Goal: Find contact information: Find contact information

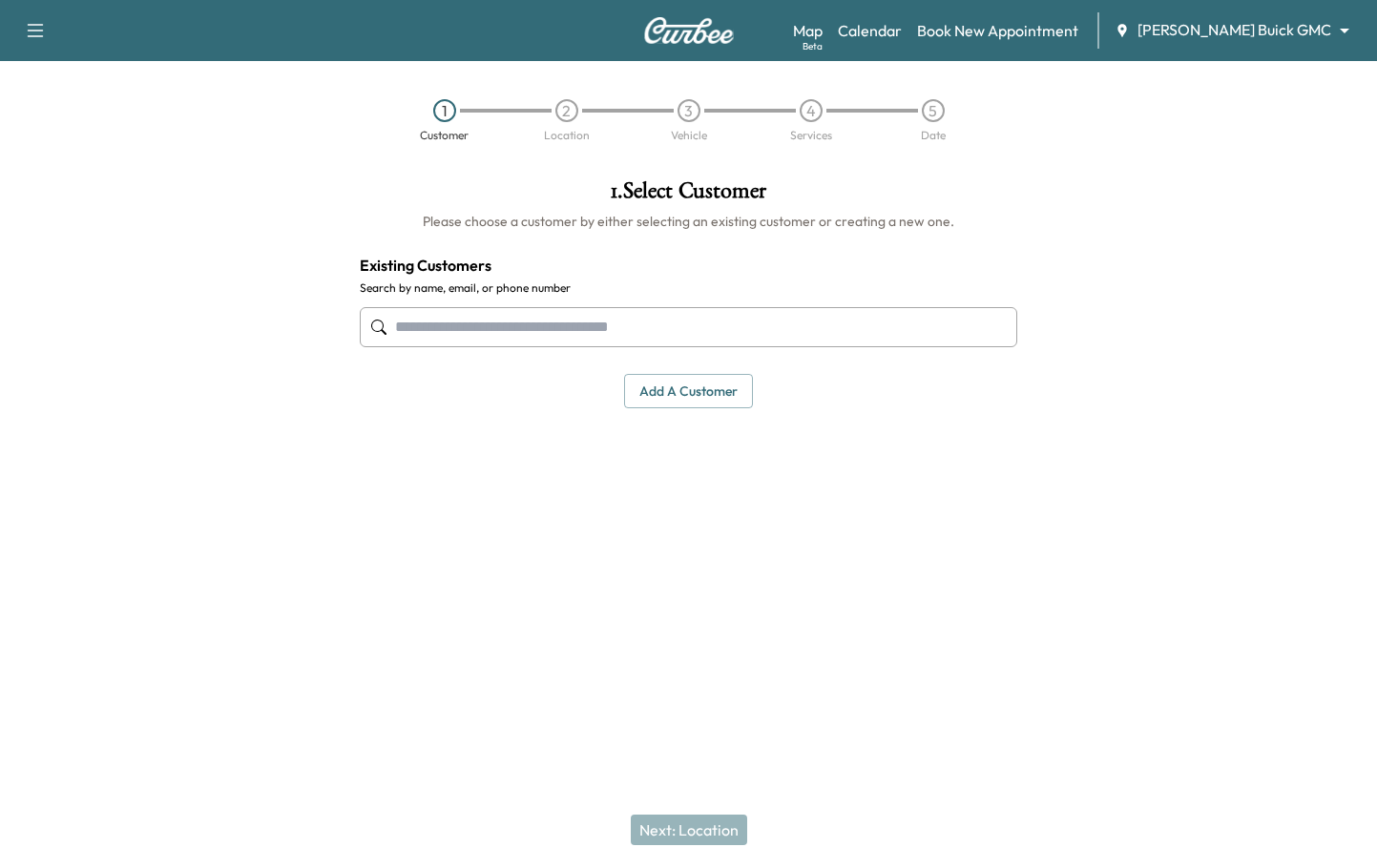
click at [1247, 27] on body "Support Log Out Map Beta Calendar Book New Appointment [PERSON_NAME] Buick GMC …" at bounding box center [688, 434] width 1377 height 868
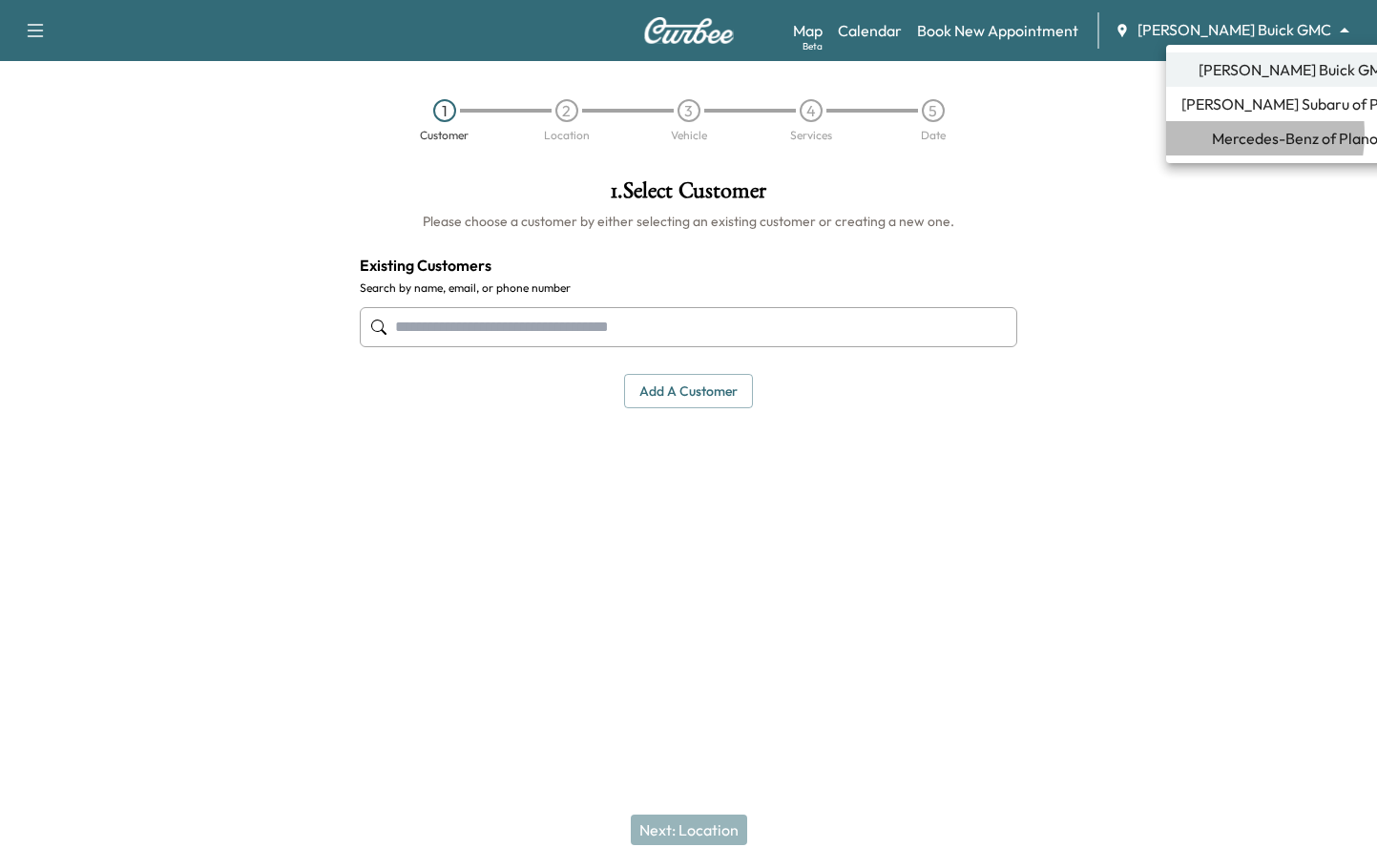
click at [1214, 134] on span "Mercedes-Benz of Plano" at bounding box center [1294, 139] width 166 height 23
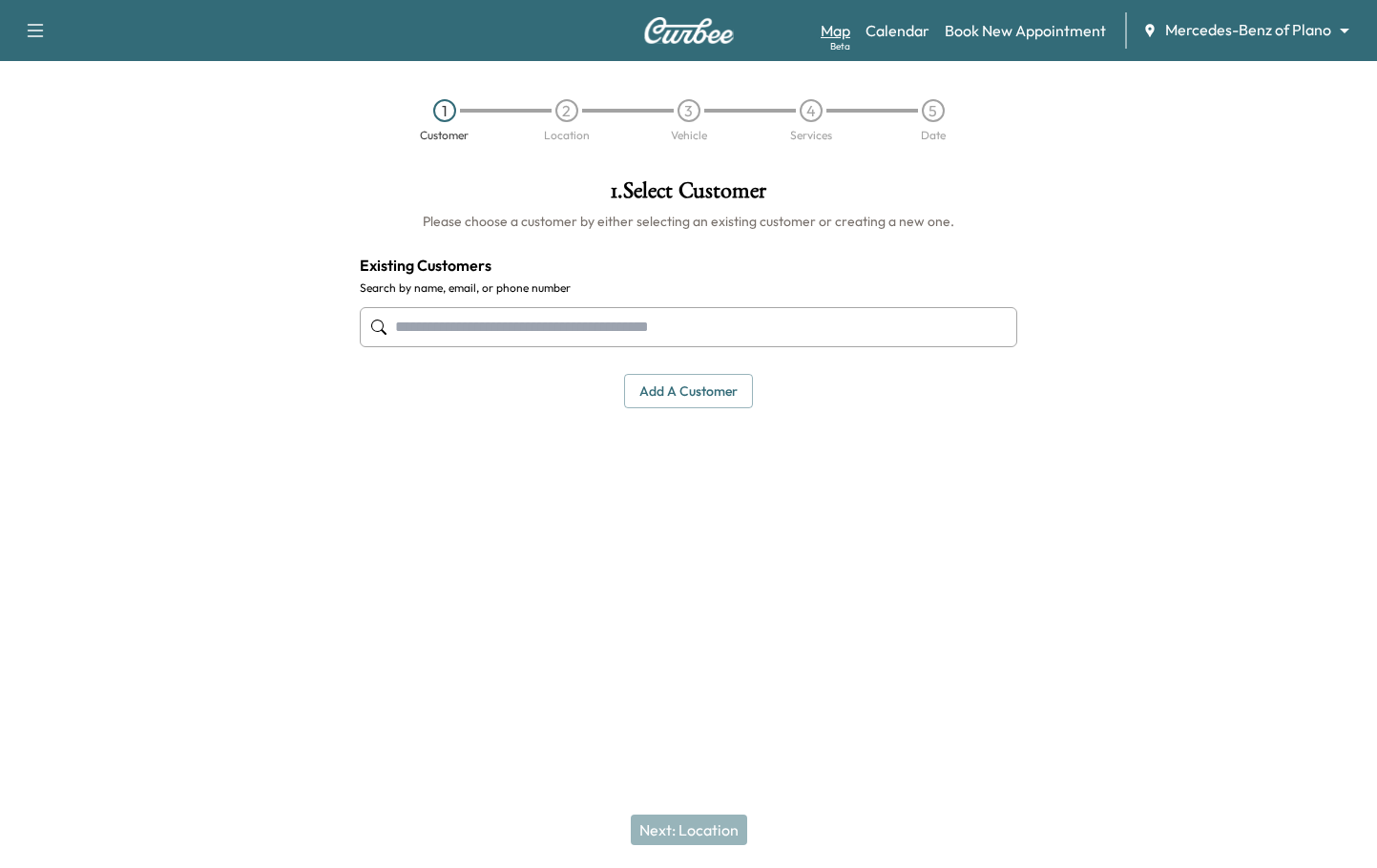
click at [850, 29] on link "Map Beta" at bounding box center [835, 31] width 29 height 23
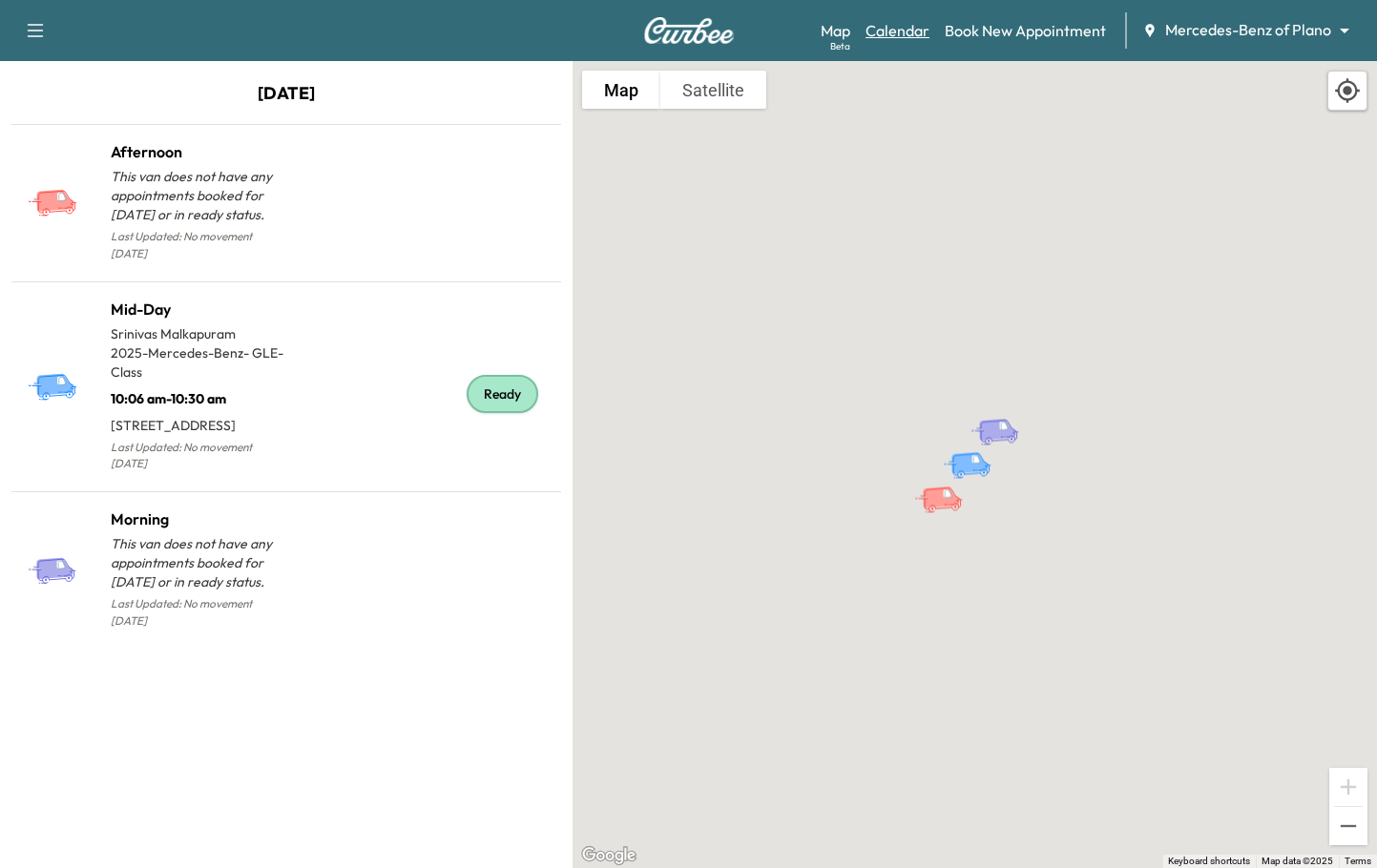
click at [912, 37] on link "Calendar" at bounding box center [897, 31] width 64 height 23
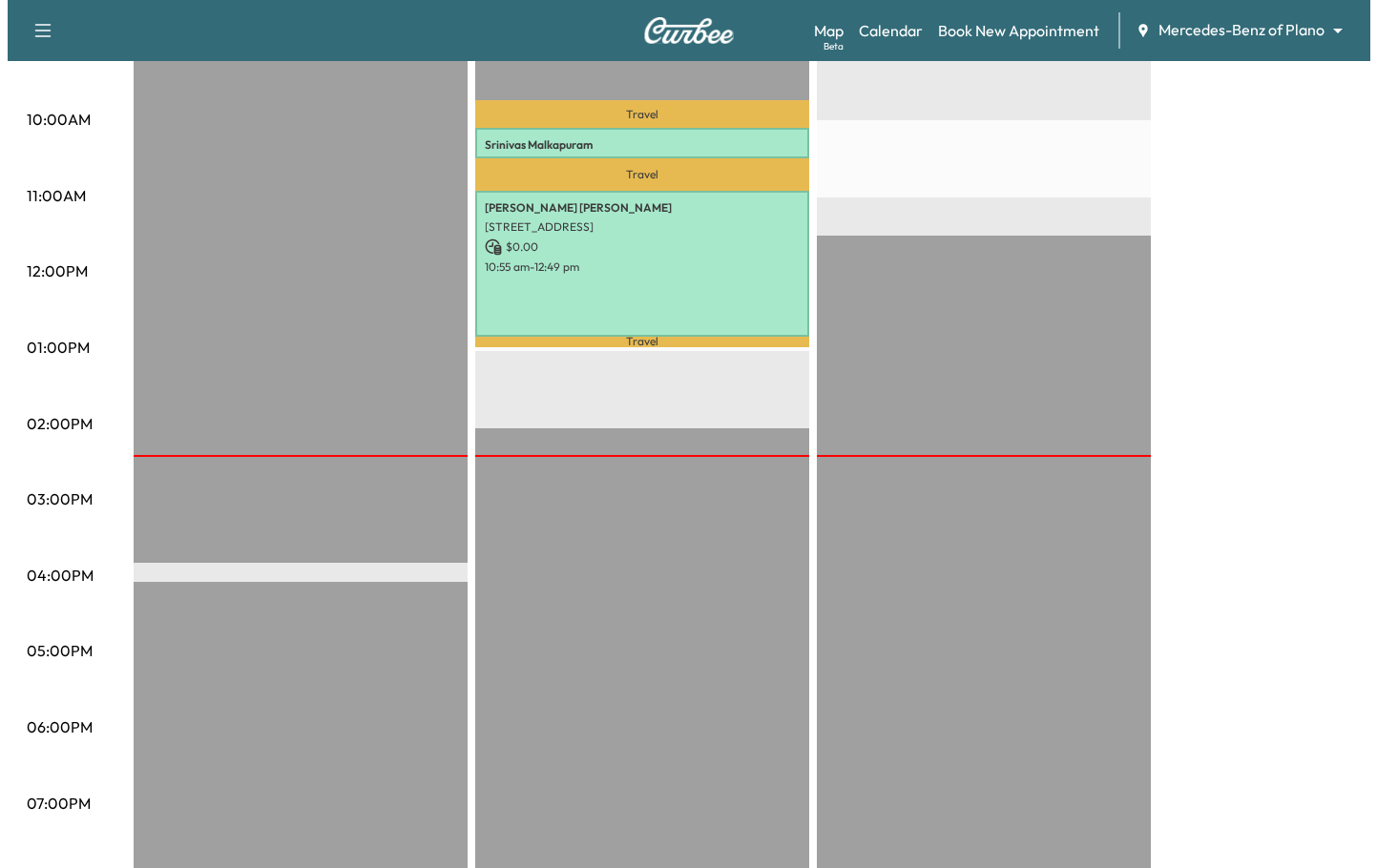
scroll to position [668, 0]
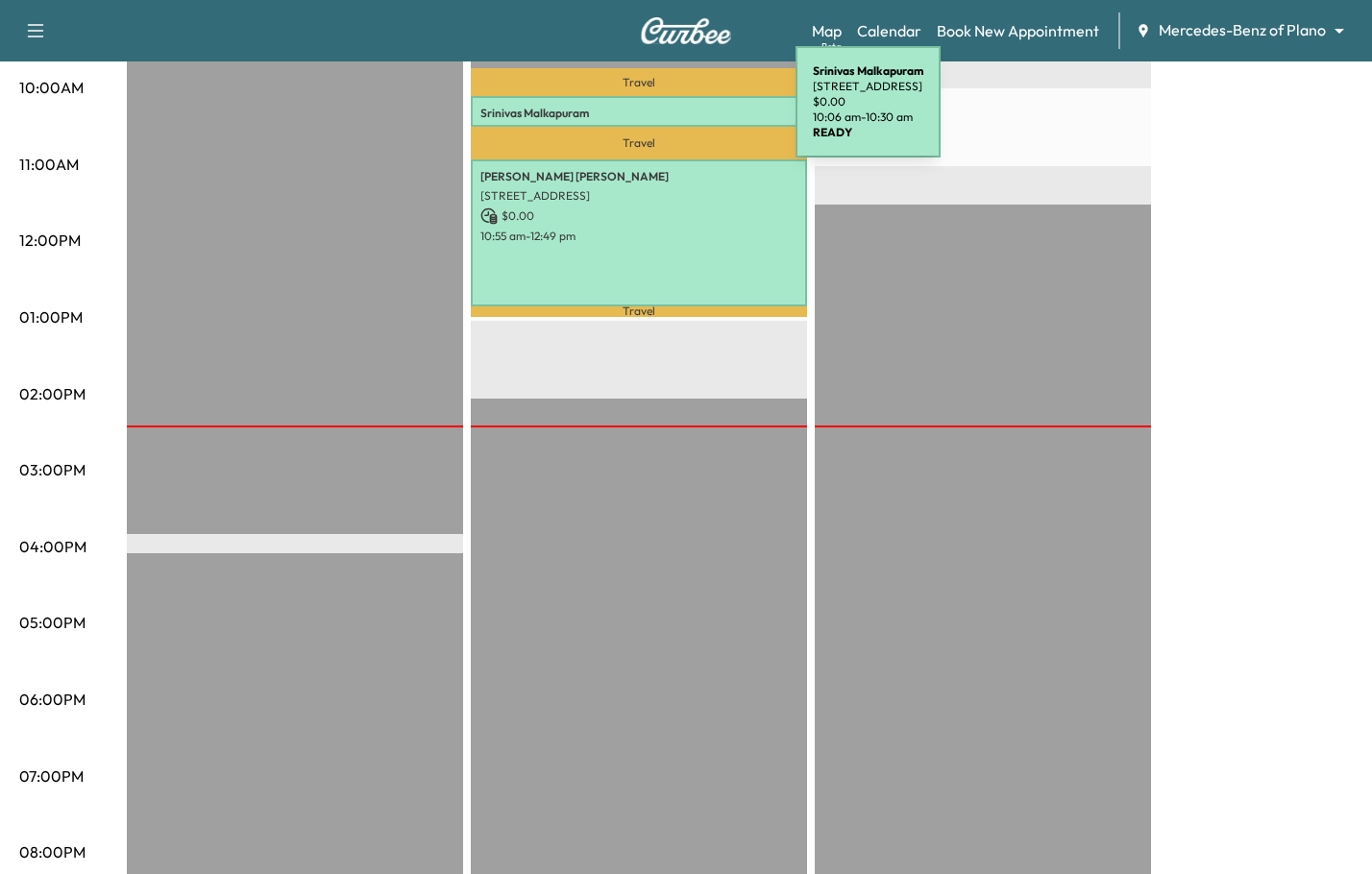
click at [651, 113] on p "Srinivas Malkapuram" at bounding box center [639, 113] width 317 height 16
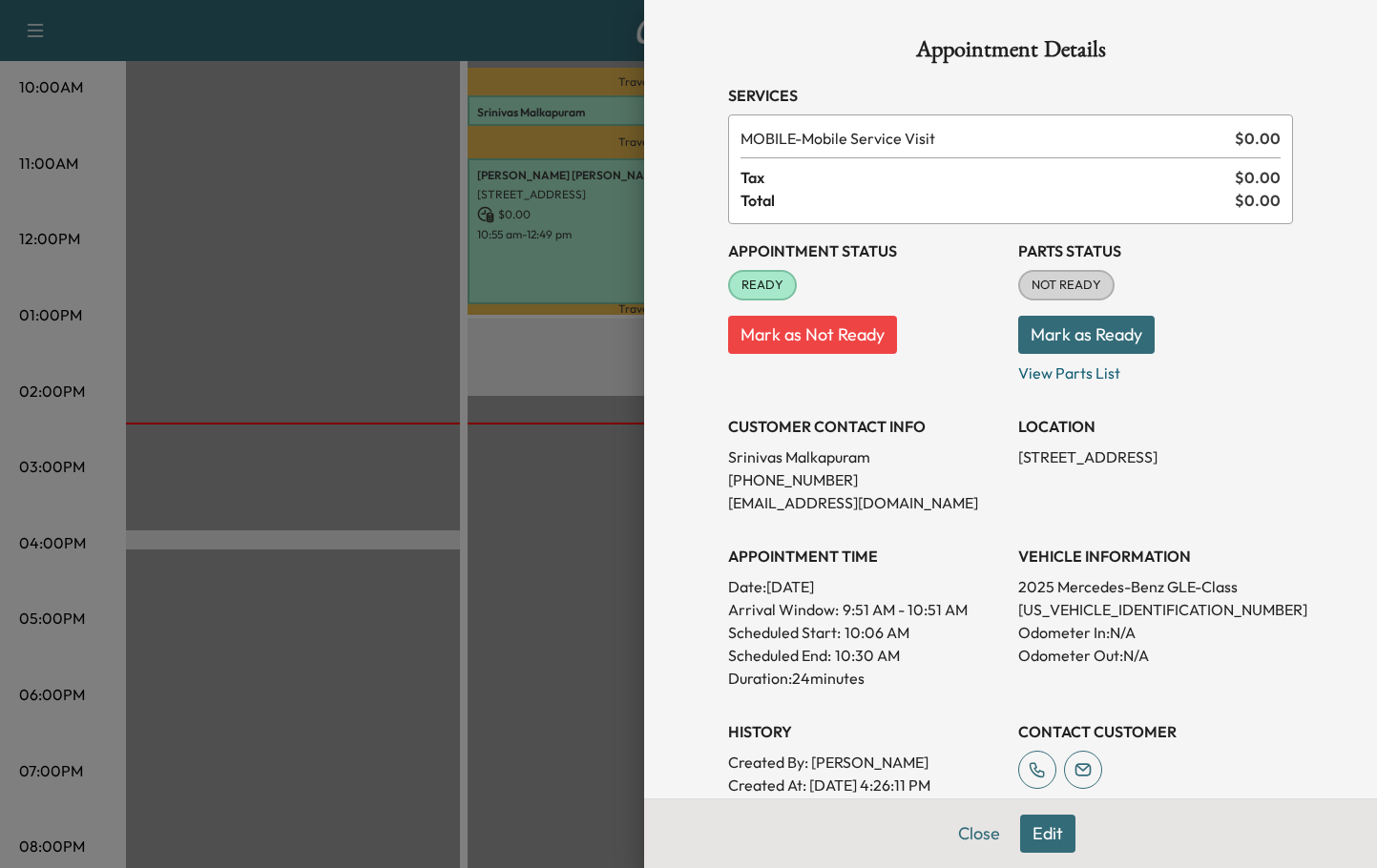
scroll to position [191, 0]
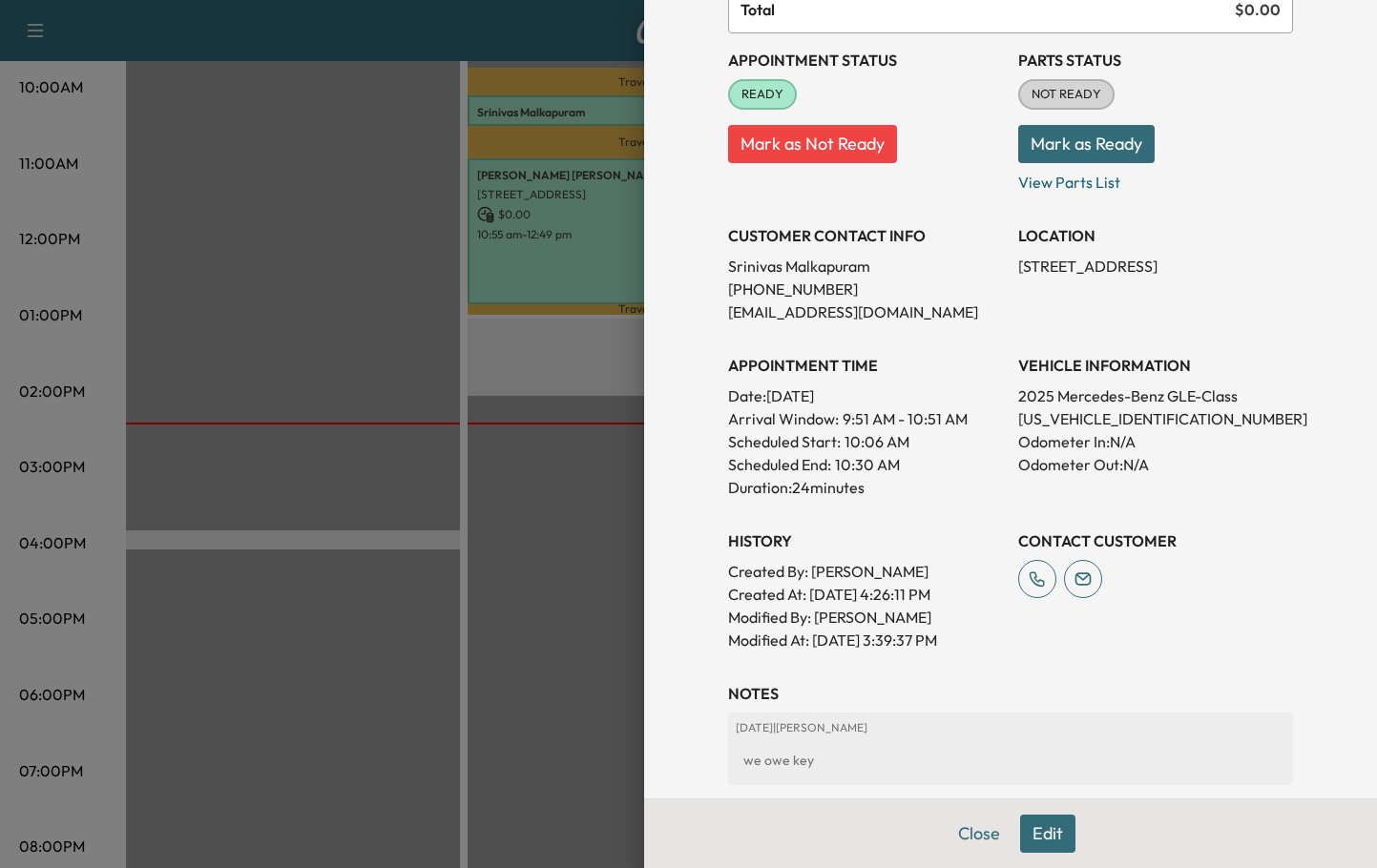
click at [790, 288] on p "[PHONE_NUMBER]" at bounding box center [865, 289] width 274 height 23
copy p "[PHONE_NUMBER]"
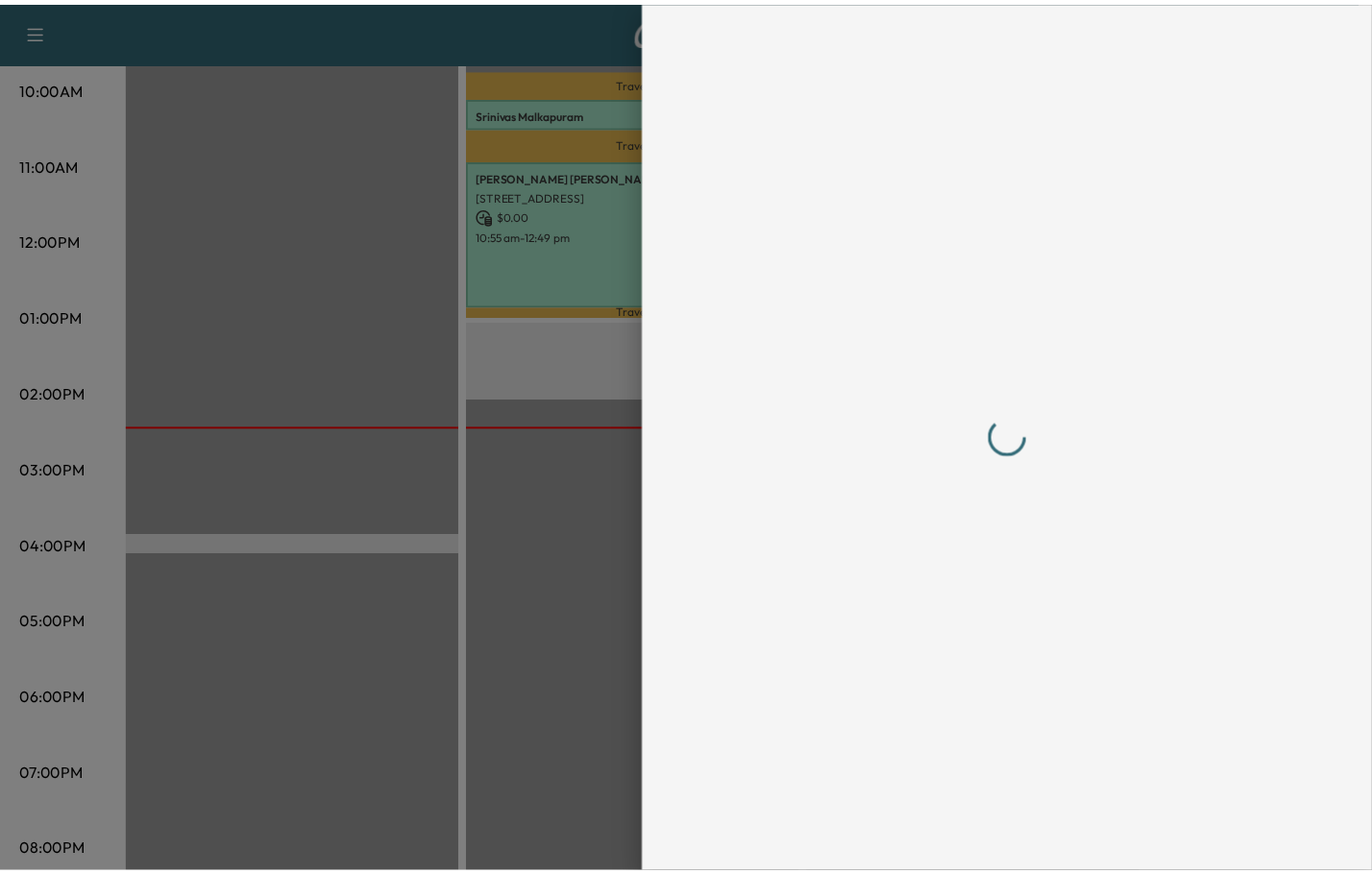
scroll to position [0, 0]
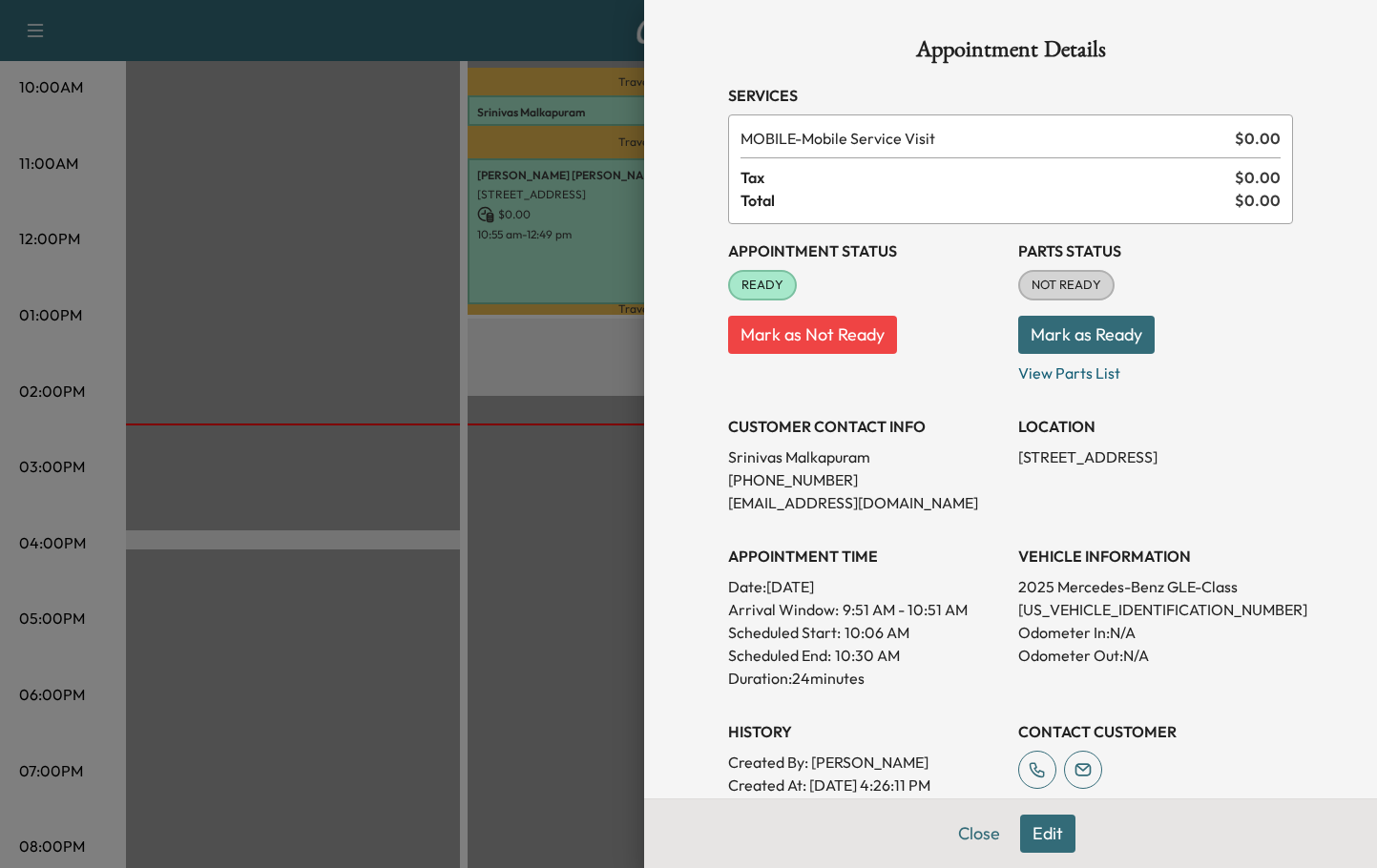
click at [916, 461] on p "Srinivas Malkapuram" at bounding box center [865, 457] width 274 height 23
click at [960, 840] on button "Close" at bounding box center [978, 833] width 67 height 38
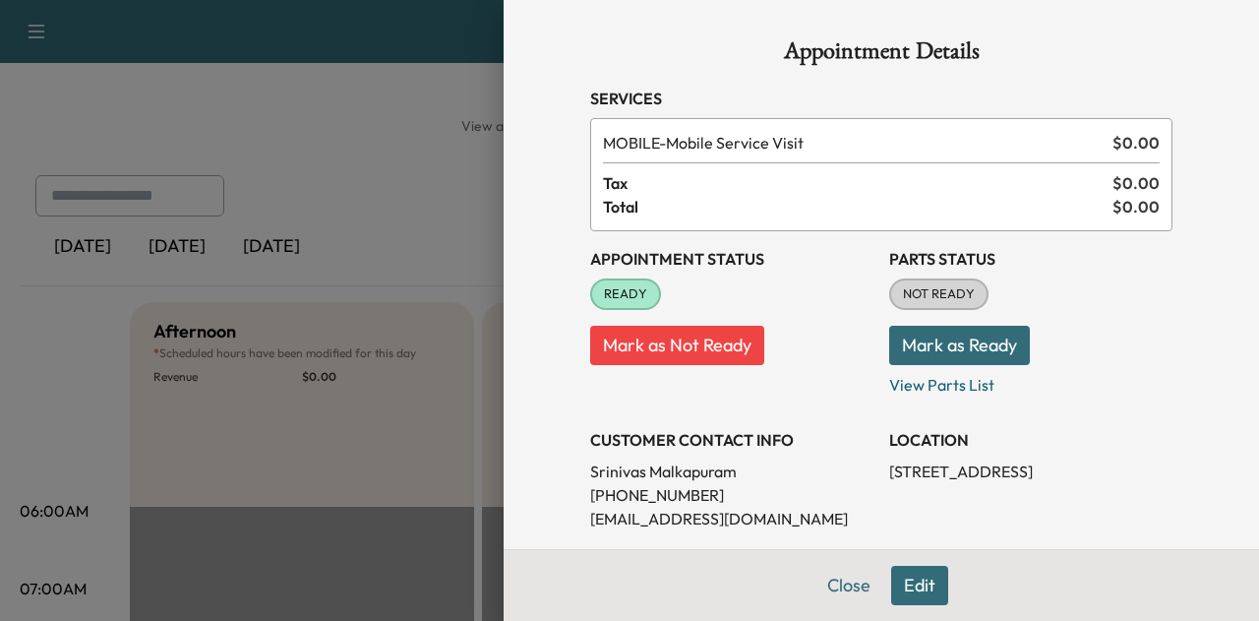
scroll to position [340, 0]
